Goal: Transaction & Acquisition: Purchase product/service

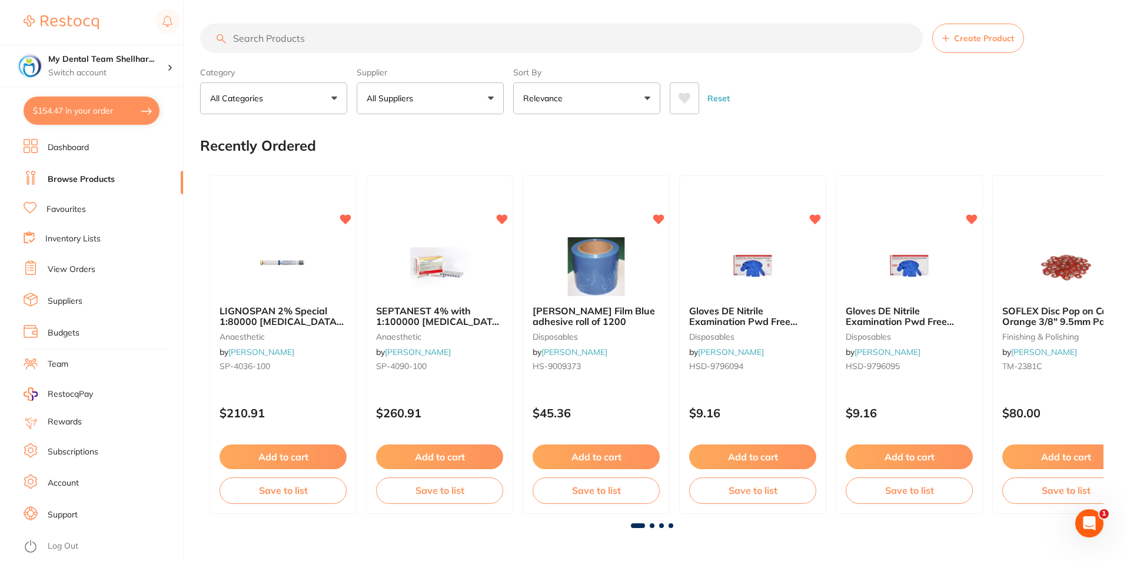
click at [93, 114] on button "$154.47 in your order" at bounding box center [92, 111] width 136 height 28
checkbox input "true"
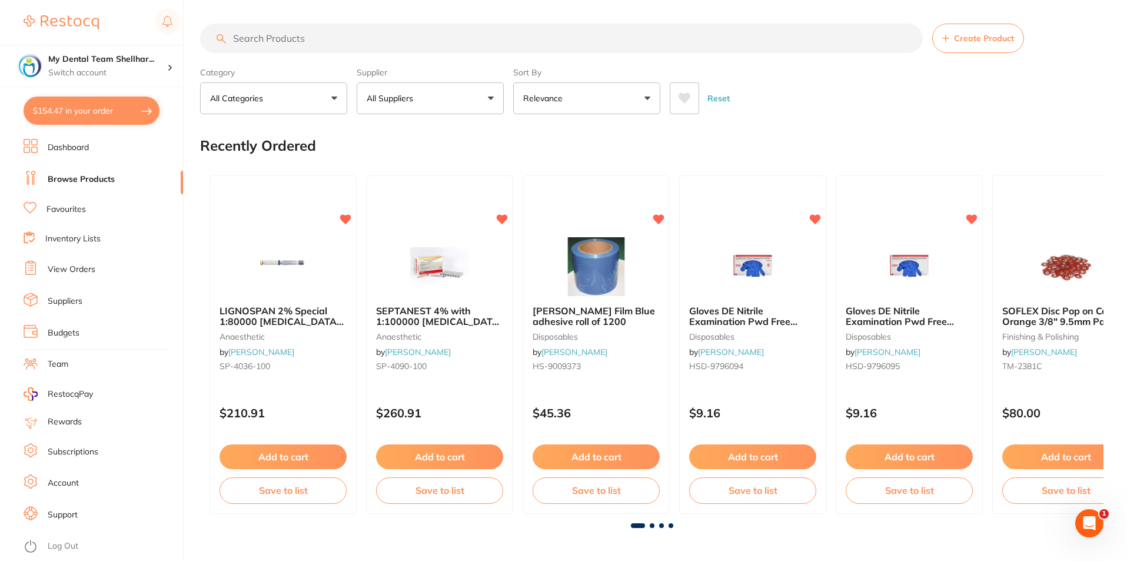
checkbox input "true"
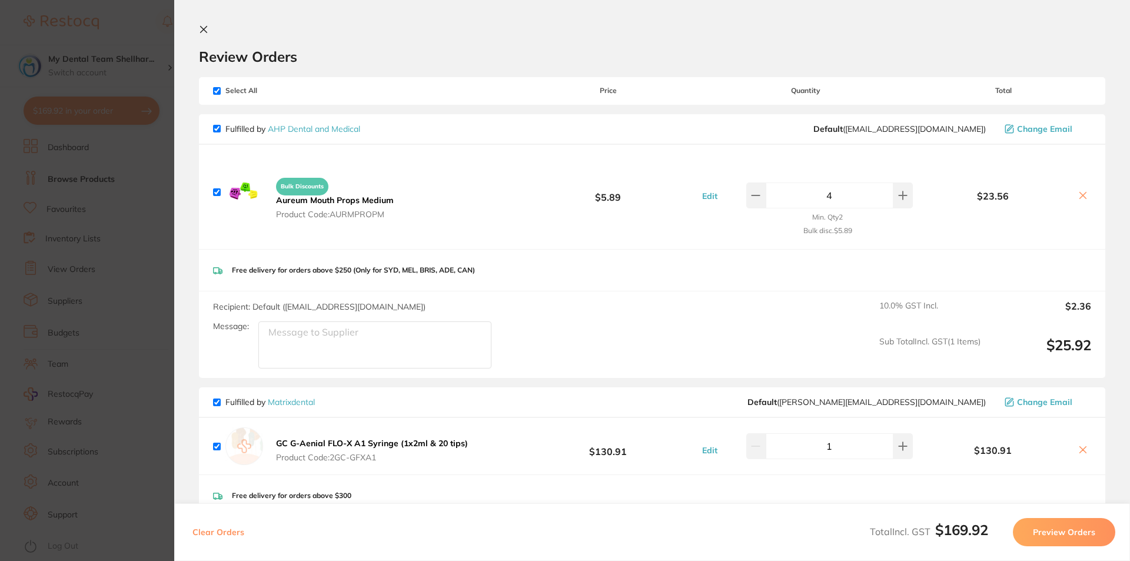
click at [437, 443] on b "GC G-Aenial FLO-X A1 Syringe (1x2ml & 20 tips)" at bounding box center [372, 443] width 192 height 11
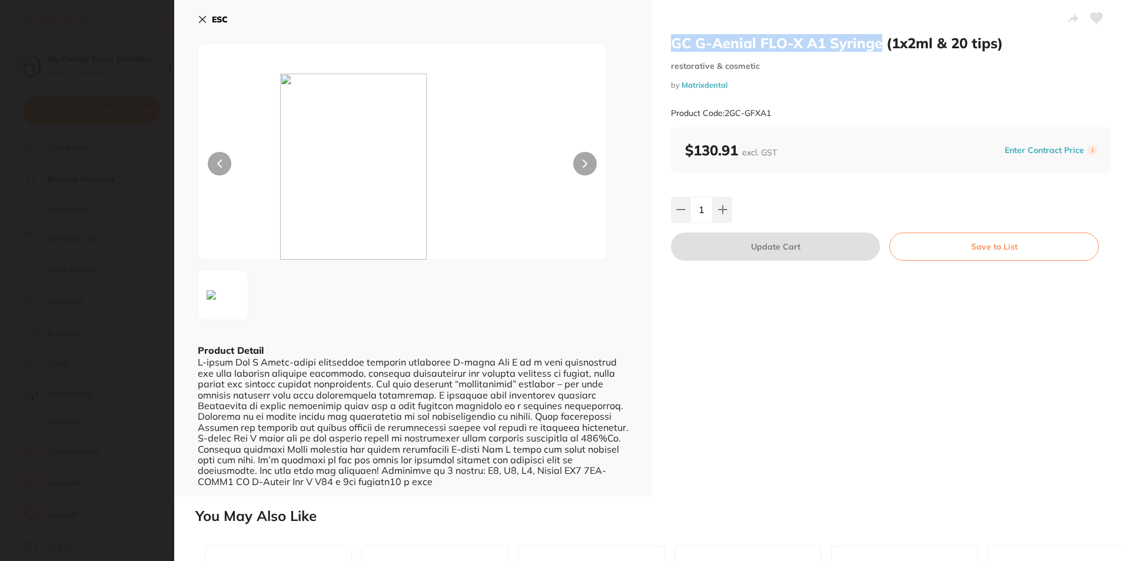
drag, startPoint x: 735, startPoint y: 44, endPoint x: 877, endPoint y: 44, distance: 141.8
click at [877, 44] on h2 "GC G-Aenial FLO-X A1 Syringe (1x2ml & 20 tips)" at bounding box center [891, 43] width 440 height 18
click at [73, 248] on section "GC G-Aenial FLO-X A1 Syringe (1x2ml & 20 tips) restorative & cosmetic by Matrix…" at bounding box center [565, 280] width 1130 height 561
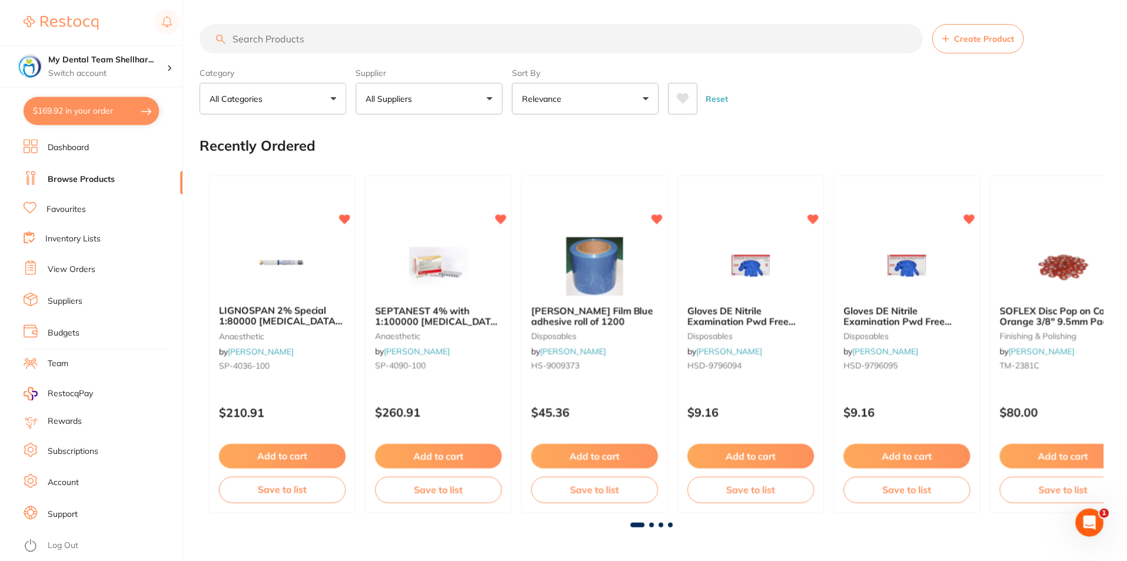
scroll to position [4, 0]
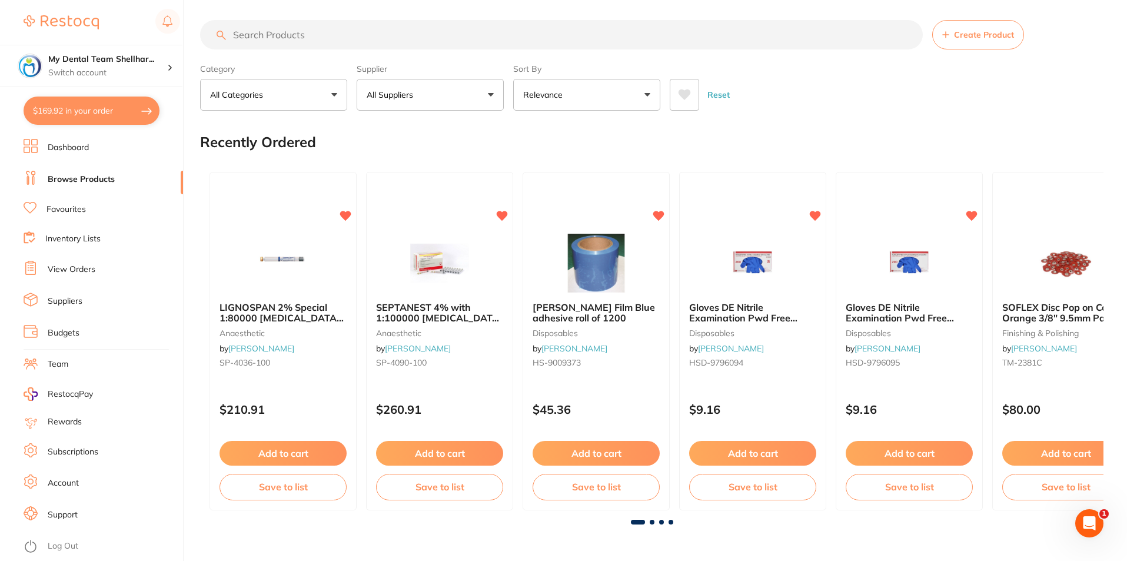
click at [267, 35] on input "search" at bounding box center [561, 34] width 723 height 29
paste input "GC G-Aenial FLO-X A1 Syringe"
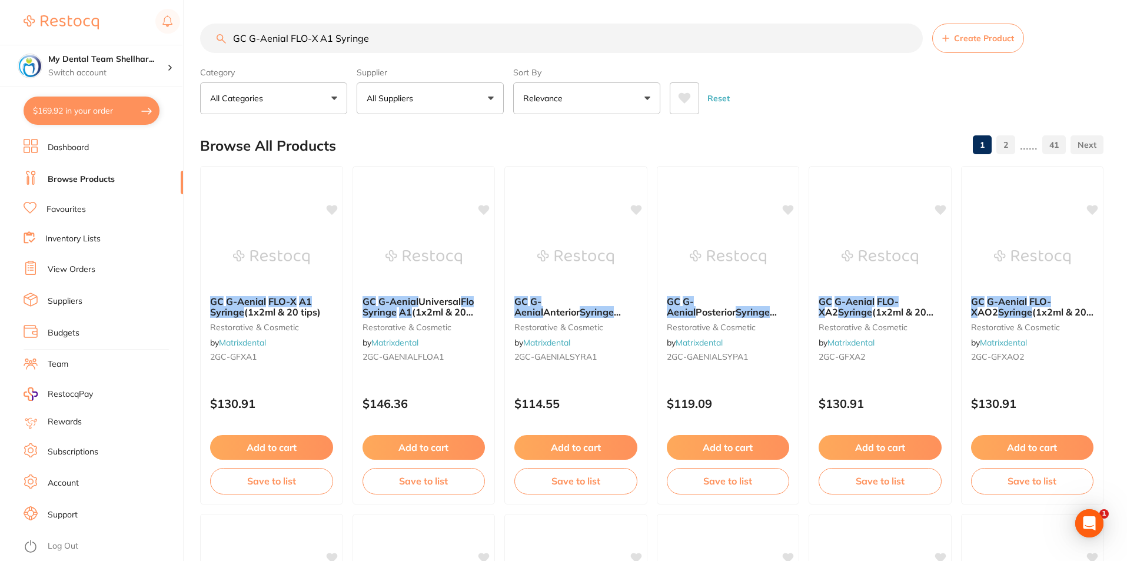
scroll to position [0, 0]
click at [457, 97] on button "All Suppliers" at bounding box center [430, 98] width 147 height 32
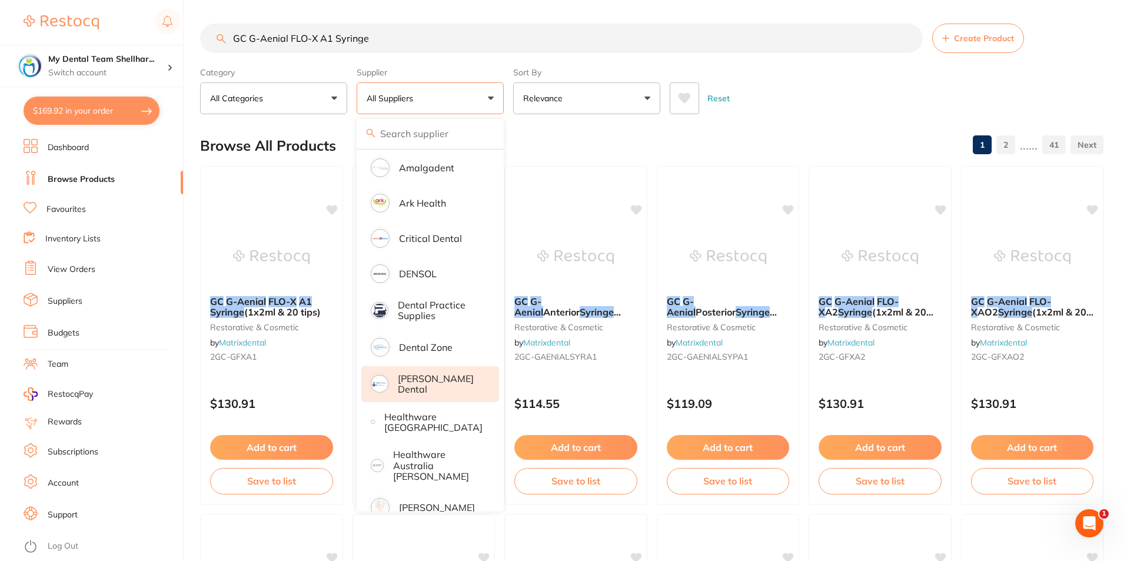
scroll to position [235, 0]
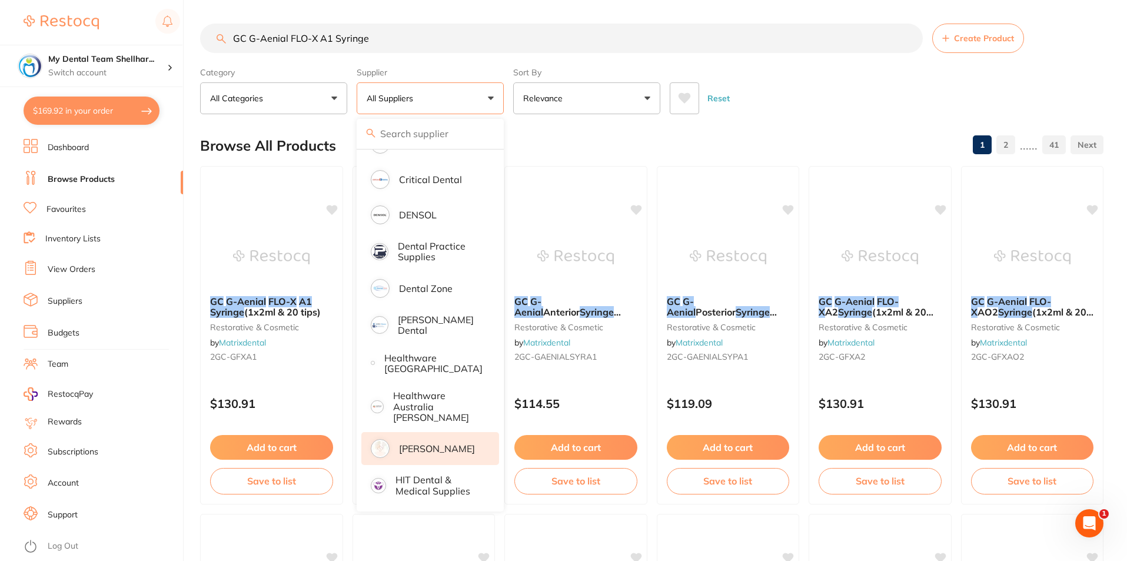
click at [459, 443] on p "[PERSON_NAME]" at bounding box center [437, 448] width 76 height 11
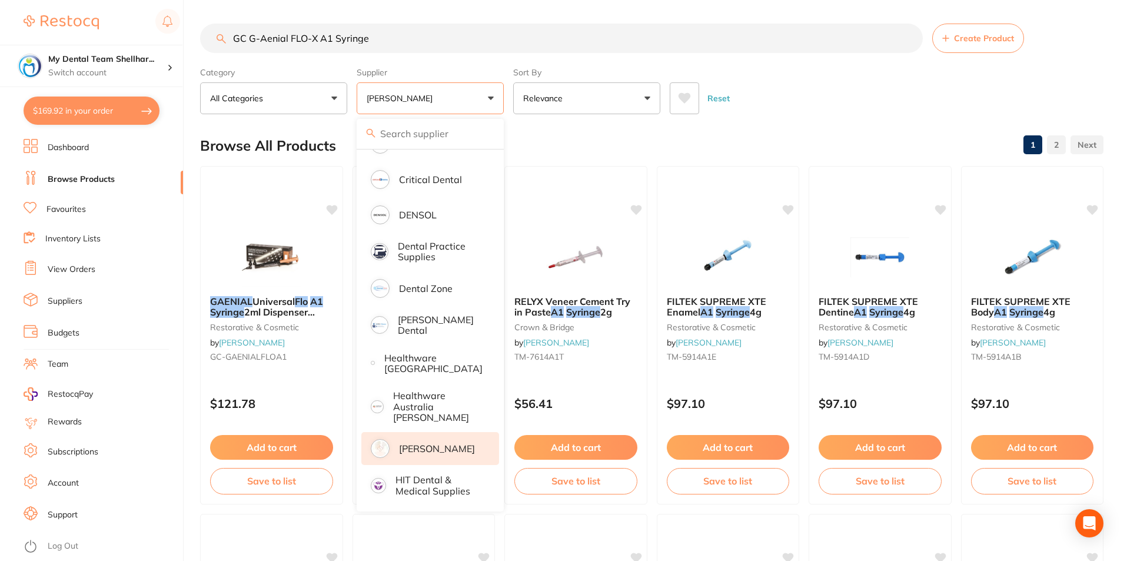
click at [772, 77] on div "Reset" at bounding box center [882, 93] width 424 height 41
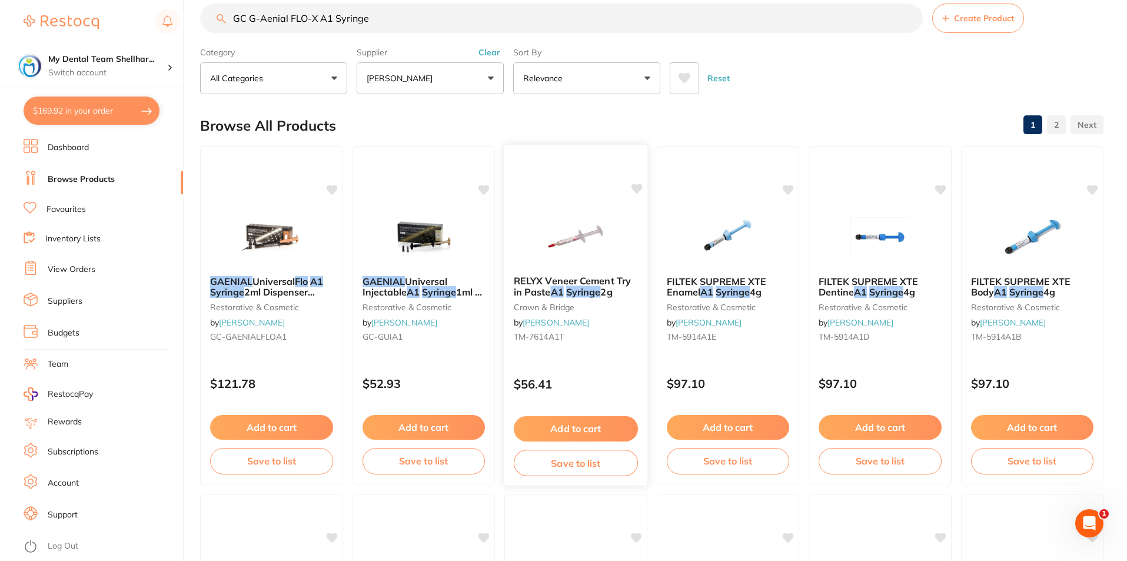
scroll to position [0, 0]
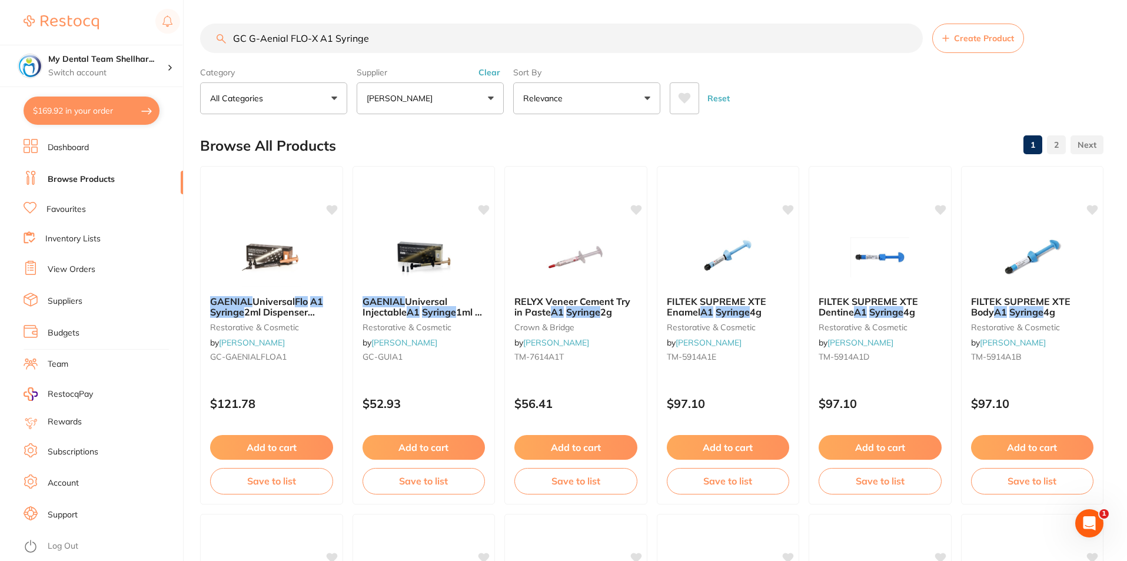
click at [501, 39] on input "GC G-Aenial FLO-X A1 Syringe" at bounding box center [561, 38] width 723 height 29
paste input "-GFXA1"
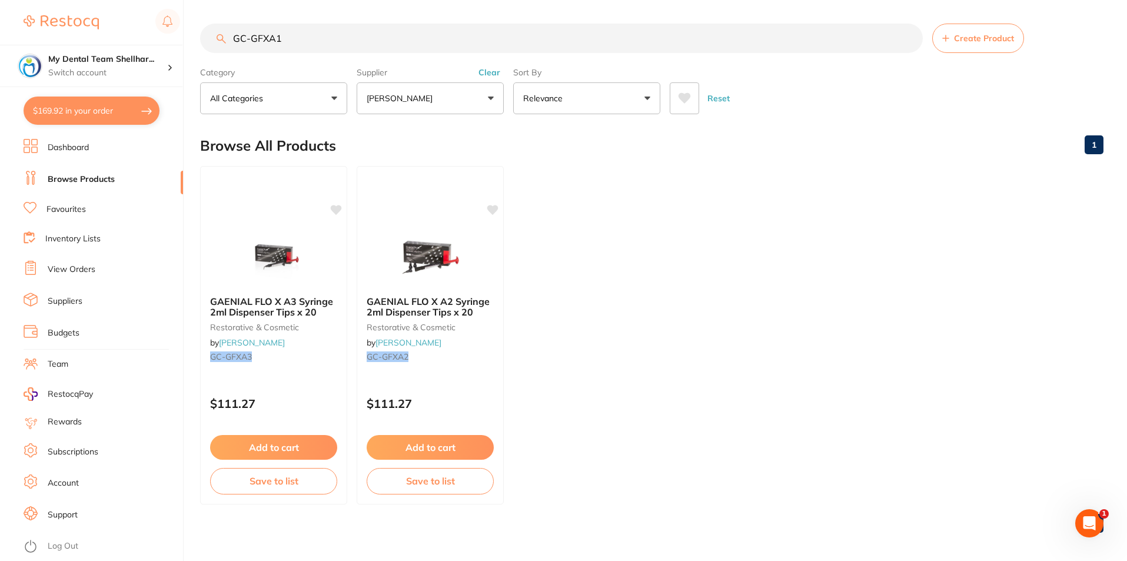
click at [437, 46] on input "GC-GFXA1" at bounding box center [561, 38] width 723 height 29
paste input "PD-0022"
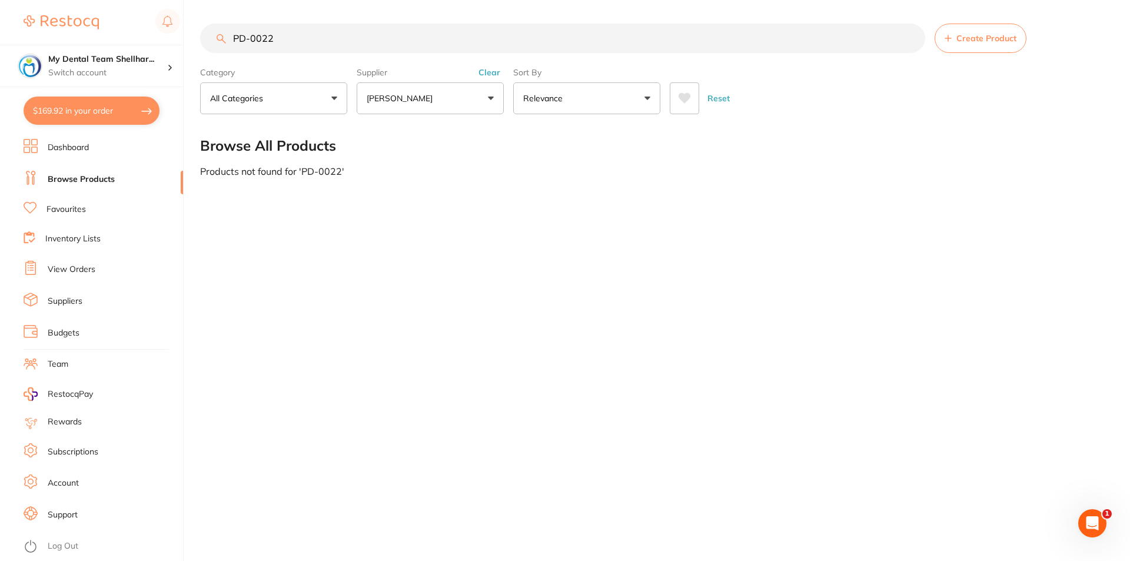
type input "PD-0022"
drag, startPoint x: 497, startPoint y: 70, endPoint x: 496, endPoint y: 79, distance: 9.5
click at [496, 70] on button "Clear" at bounding box center [489, 72] width 29 height 11
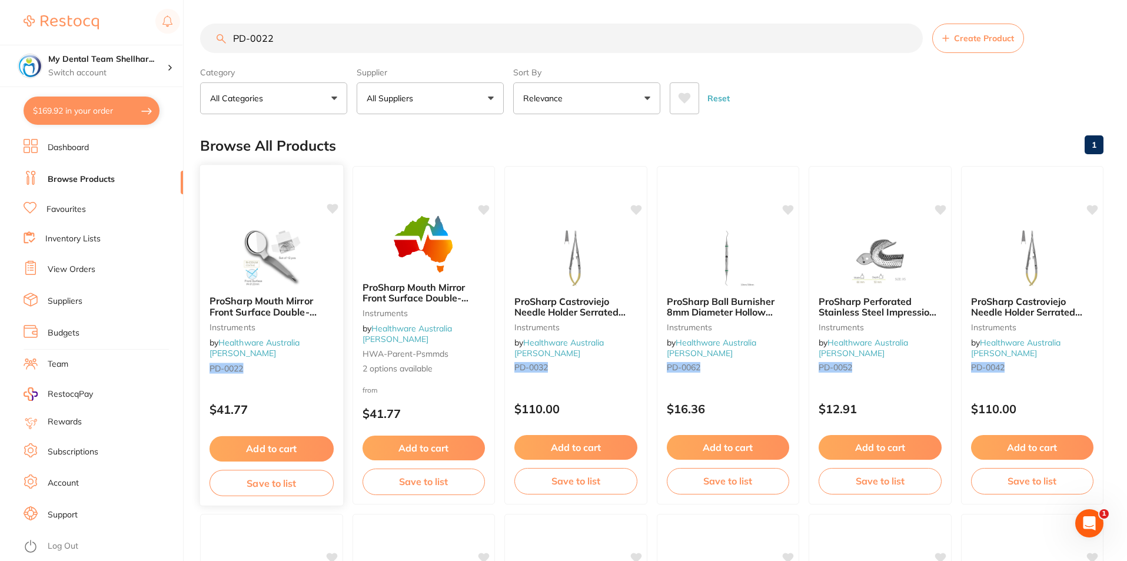
click at [298, 246] on img at bounding box center [271, 256] width 77 height 59
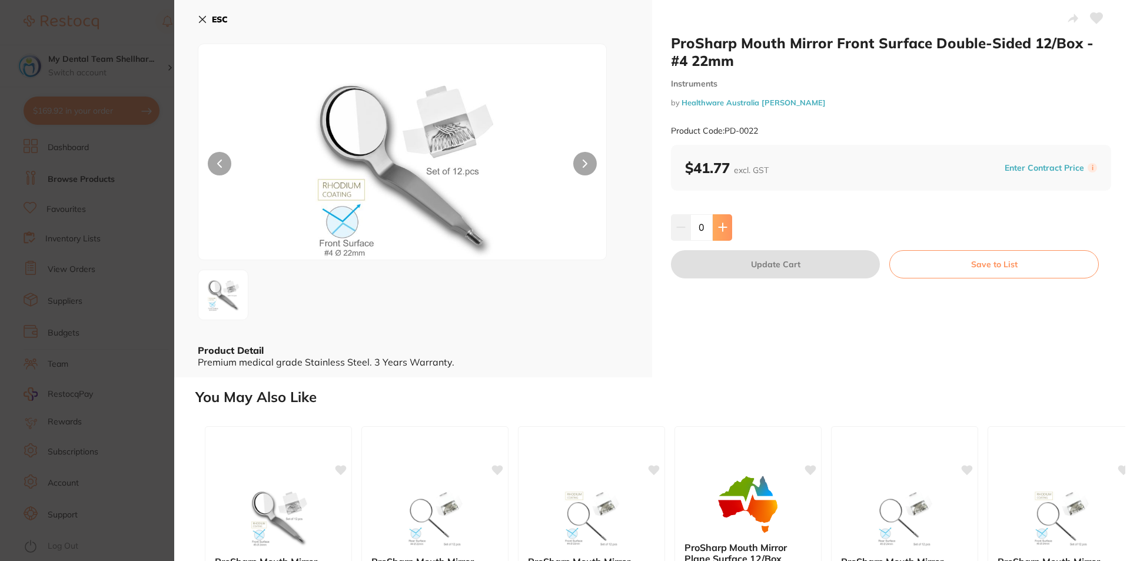
click at [714, 225] on button at bounding box center [722, 227] width 19 height 26
type input "1"
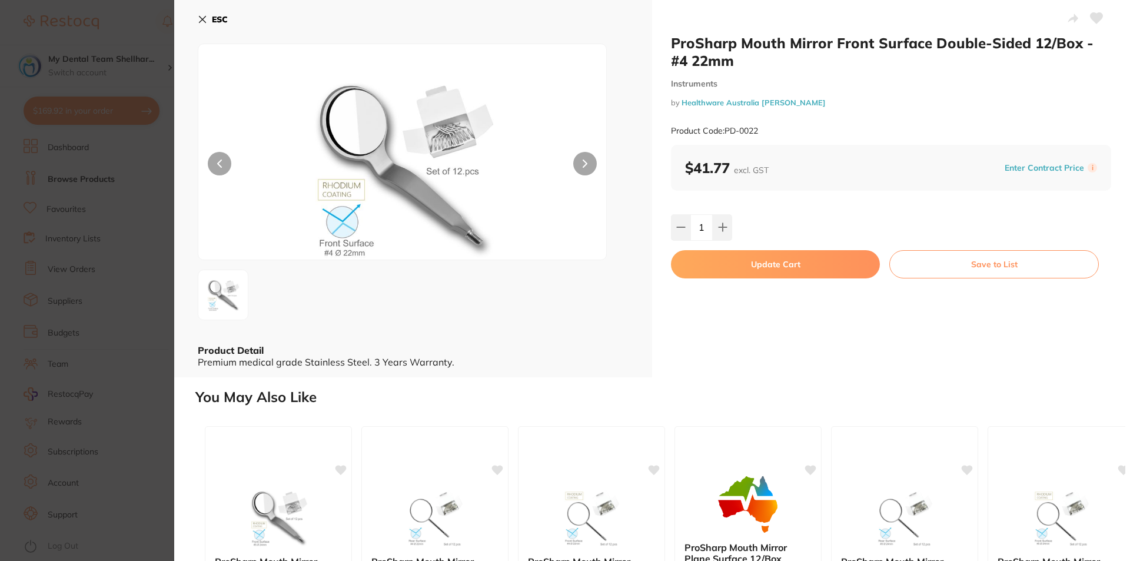
click at [740, 255] on button "Update Cart" at bounding box center [775, 264] width 209 height 28
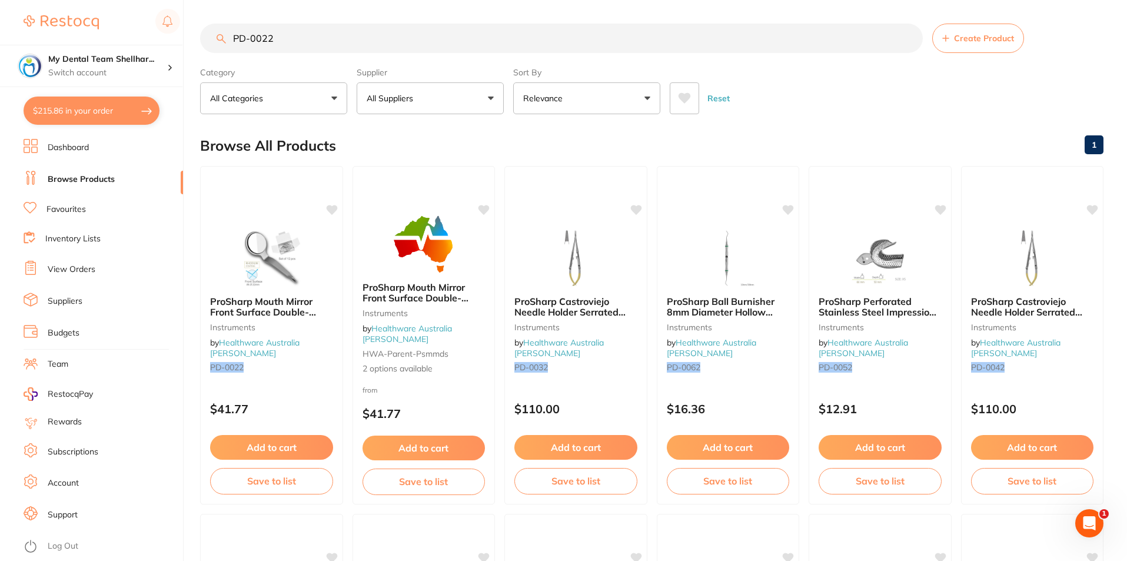
click at [67, 119] on button "$215.86 in your order" at bounding box center [92, 111] width 136 height 28
checkbox input "true"
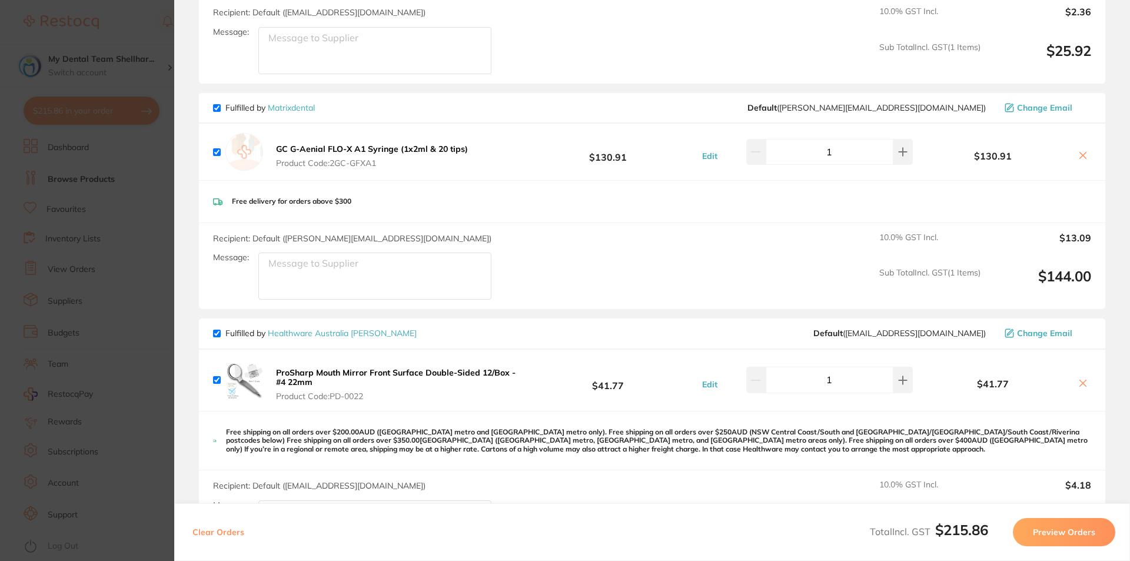
scroll to position [353, 0]
